Goal: Find specific page/section: Find specific page/section

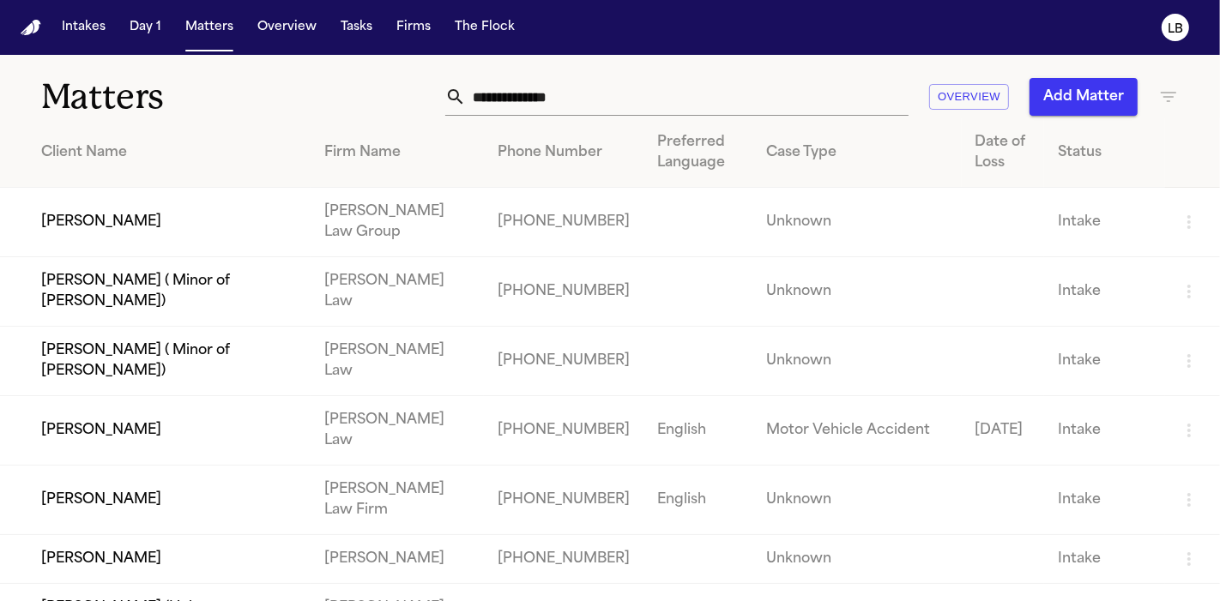
click at [573, 93] on input "text" at bounding box center [687, 97] width 443 height 38
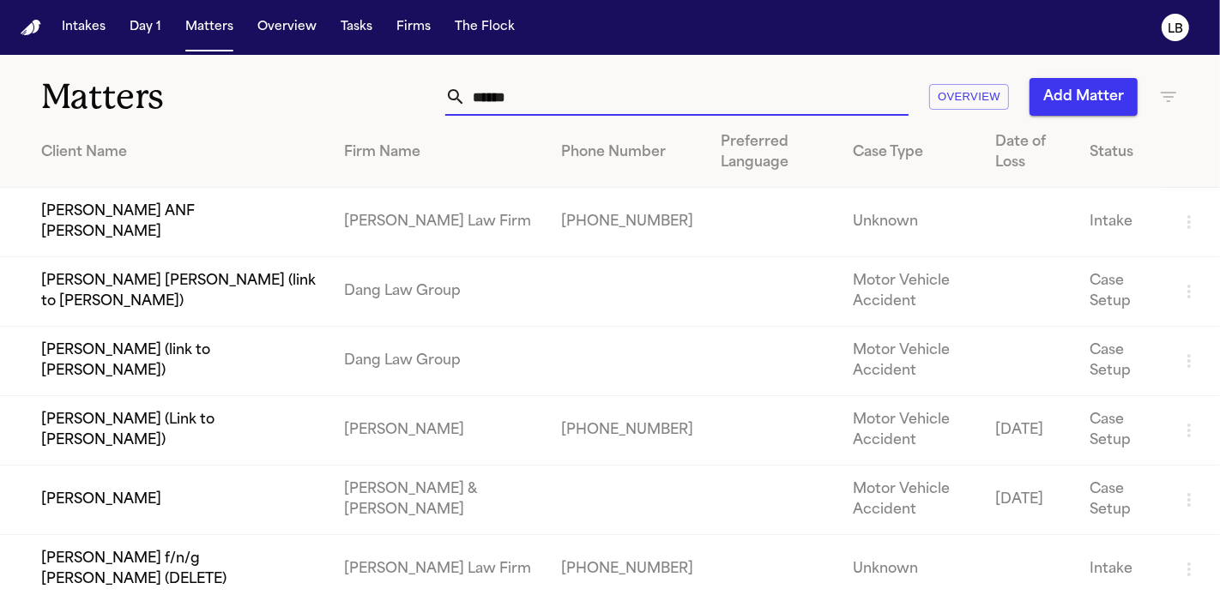
scroll to position [1, 0]
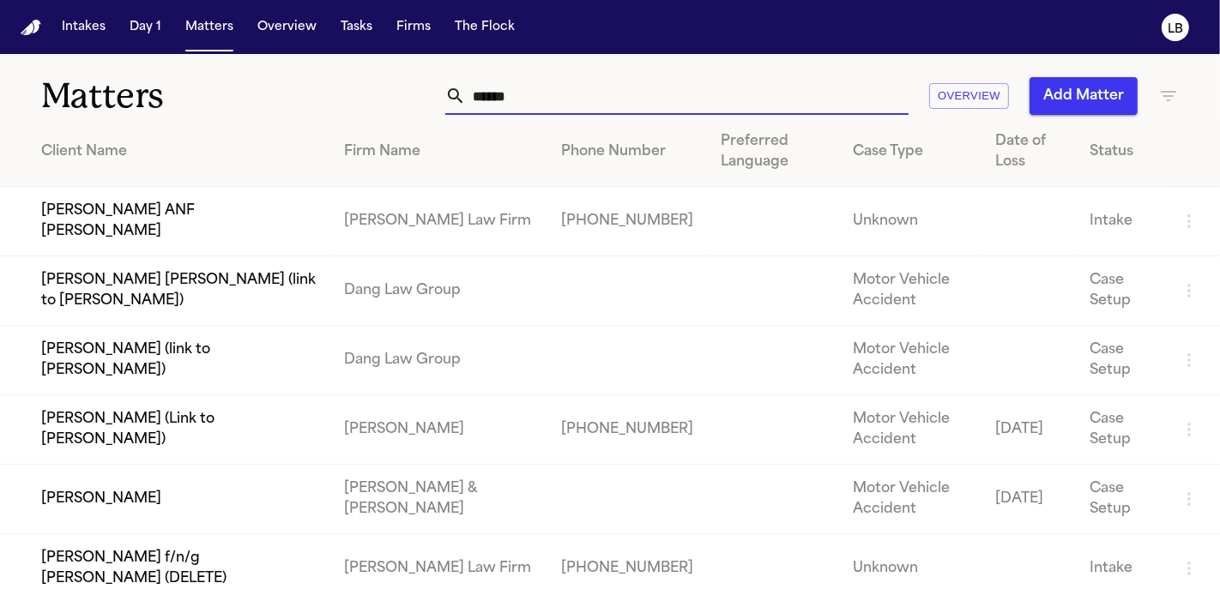
type input "******"
click at [407, 510] on td "[PERSON_NAME] & [PERSON_NAME]" at bounding box center [438, 499] width 217 height 69
drag, startPoint x: 407, startPoint y: 510, endPoint x: 111, endPoint y: 503, distance: 295.1
click at [111, 503] on tr "[PERSON_NAME] & [PERSON_NAME] Motor Vehicle Accident [DATE] Case Setup" at bounding box center [610, 499] width 1220 height 69
click at [111, 503] on td "[PERSON_NAME]" at bounding box center [165, 499] width 330 height 69
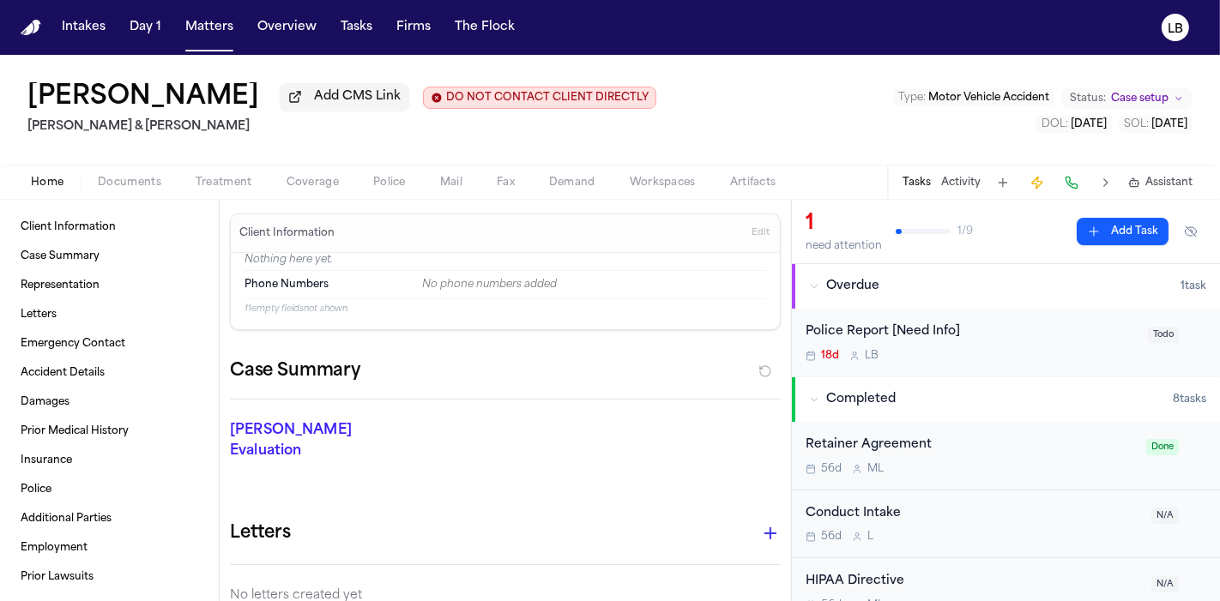
click at [436, 180] on button "Mail" at bounding box center [451, 182] width 57 height 21
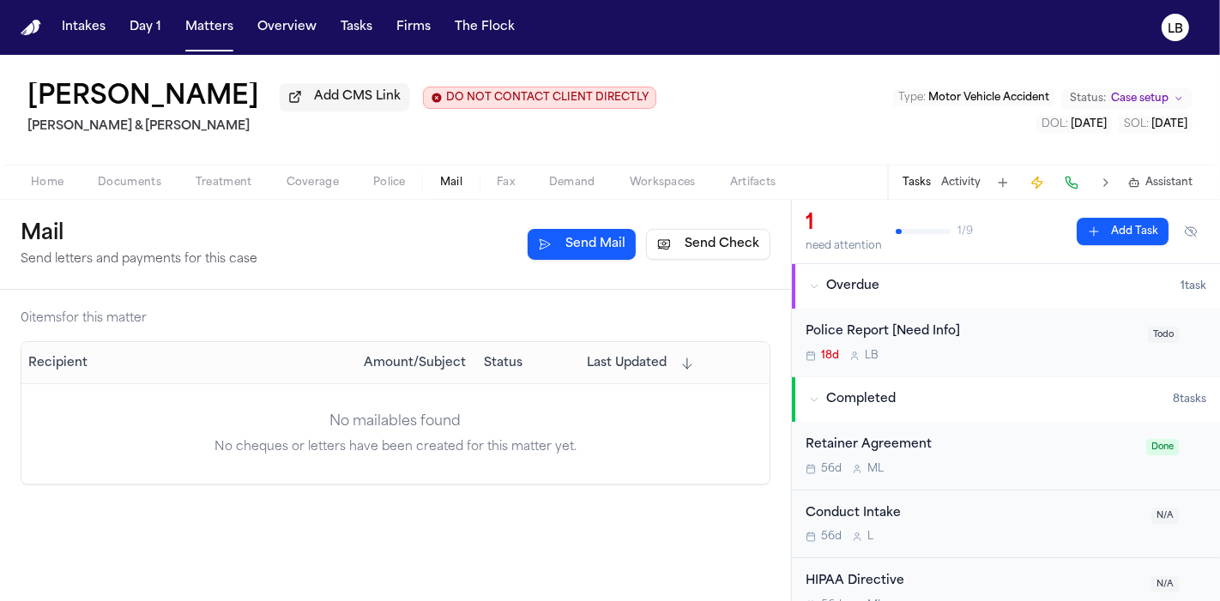
drag, startPoint x: 510, startPoint y: 178, endPoint x: 493, endPoint y: 167, distance: 20.5
click at [493, 167] on div "Home Documents Treatment Coverage Police Mail Fax Demand Workspaces Artifacts T…" at bounding box center [610, 182] width 1220 height 34
click at [504, 179] on span "Fax" at bounding box center [506, 183] width 18 height 14
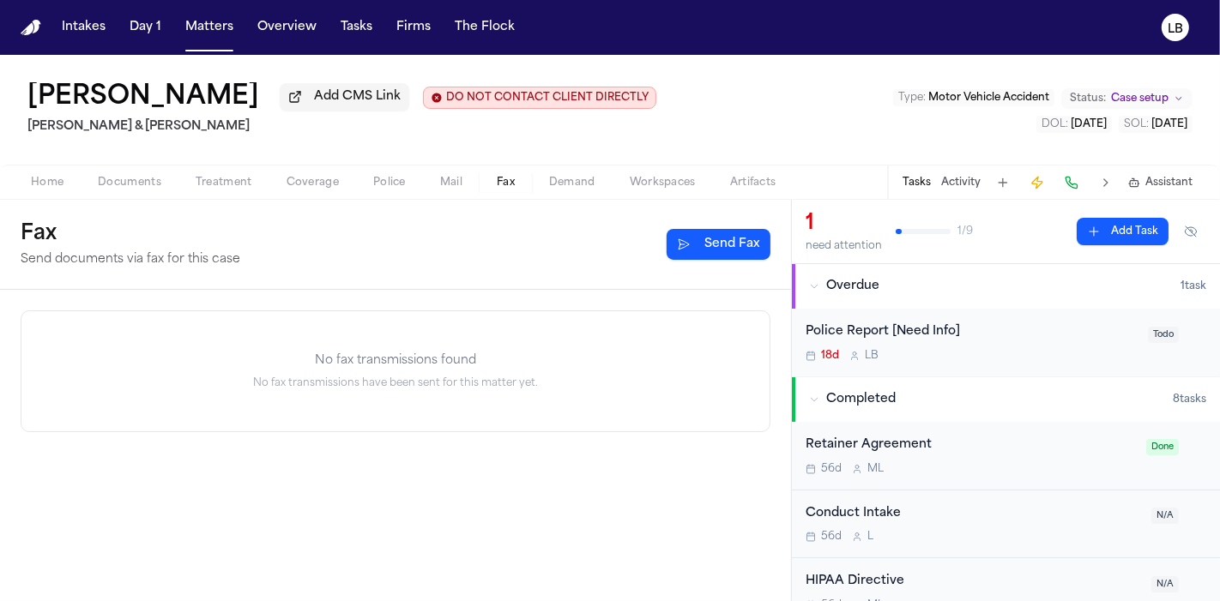
click at [455, 188] on span "Mail" at bounding box center [451, 183] width 22 height 14
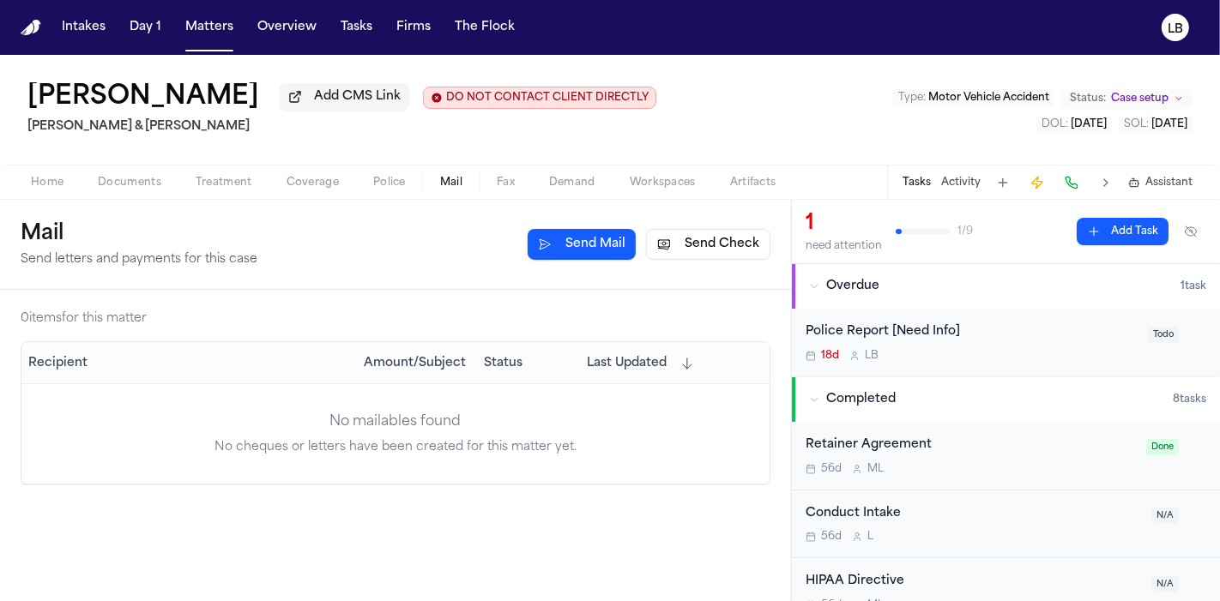
click at [443, 178] on span "Mail" at bounding box center [451, 183] width 22 height 14
